Goal: Task Accomplishment & Management: Manage account settings

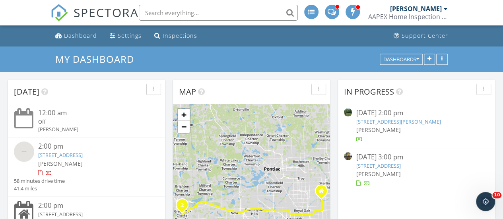
click at [379, 166] on link "1977 Princeton Rd, Berkley, MI 48072" at bounding box center [378, 165] width 45 height 7
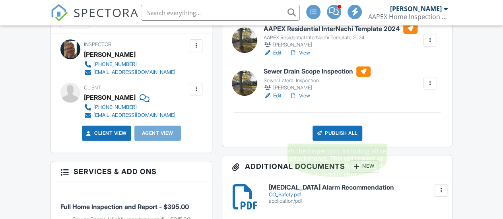
click at [339, 134] on div "Publish All" at bounding box center [338, 133] width 50 height 15
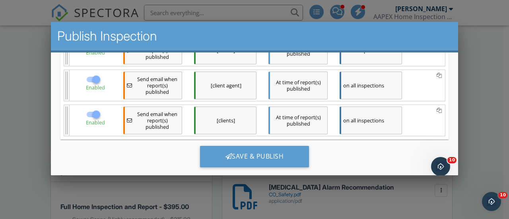
scroll to position [256, 0]
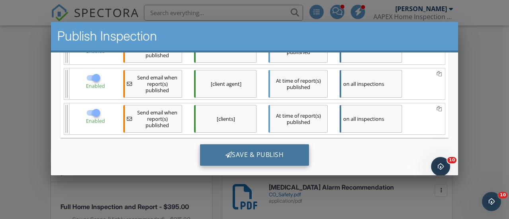
click at [265, 151] on div "Save & Publish" at bounding box center [254, 154] width 109 height 21
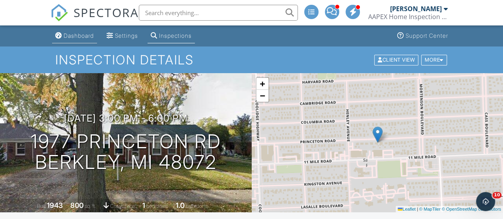
click at [82, 34] on div "Dashboard" at bounding box center [79, 35] width 30 height 7
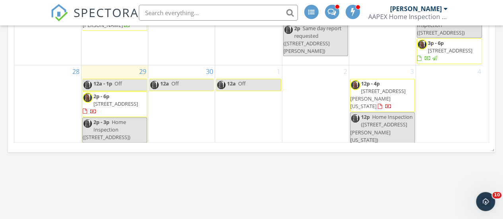
scroll to position [557, 0]
